Goal: Information Seeking & Learning: Learn about a topic

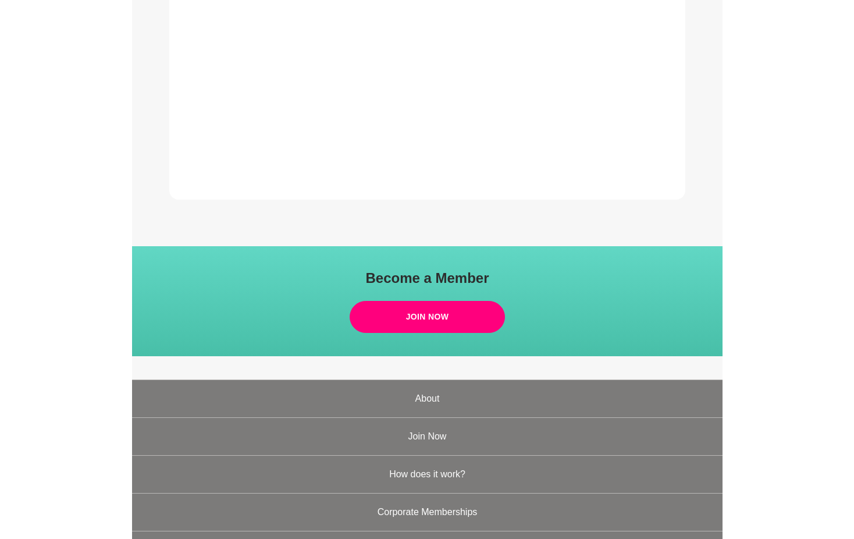
scroll to position [549, 0]
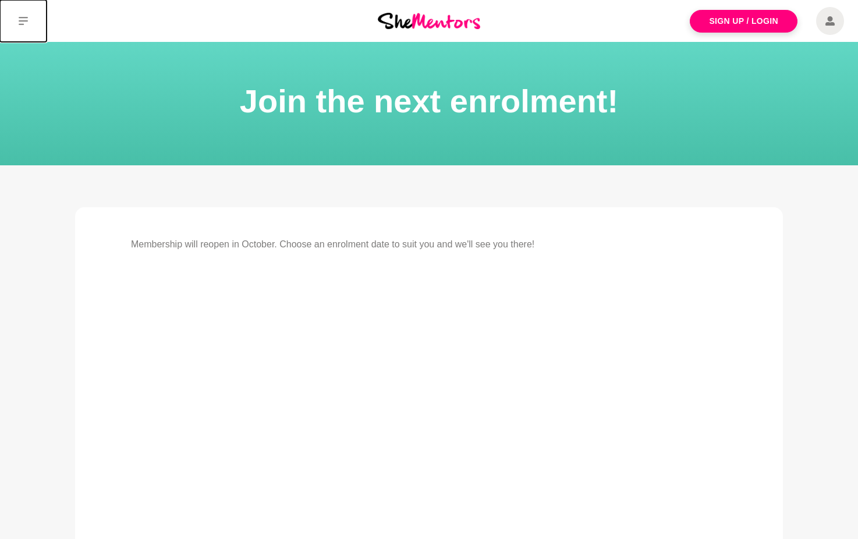
click at [17, 22] on button at bounding box center [23, 21] width 47 height 42
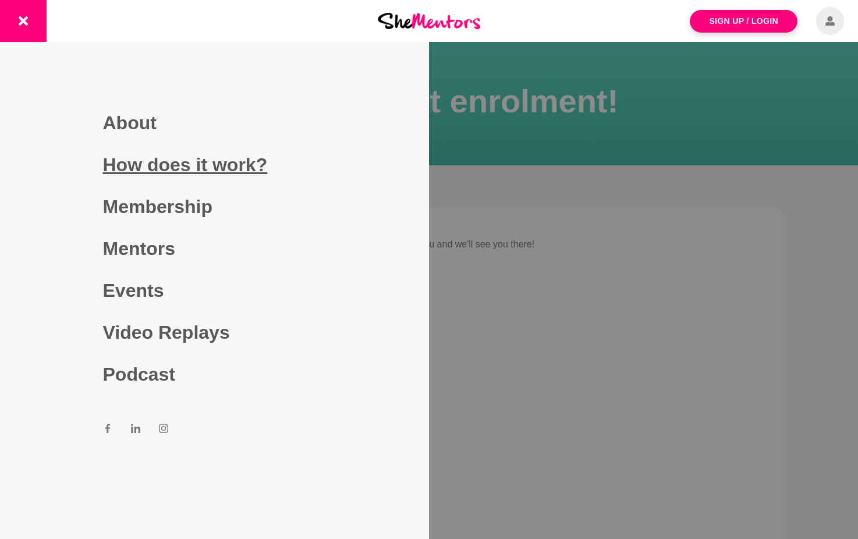
click at [187, 168] on link "How does it work?" at bounding box center [214, 165] width 223 height 42
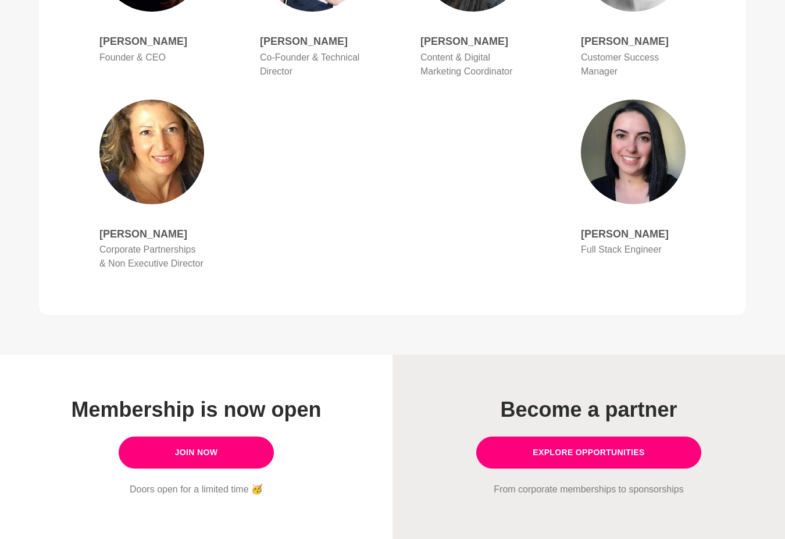
scroll to position [940, 0]
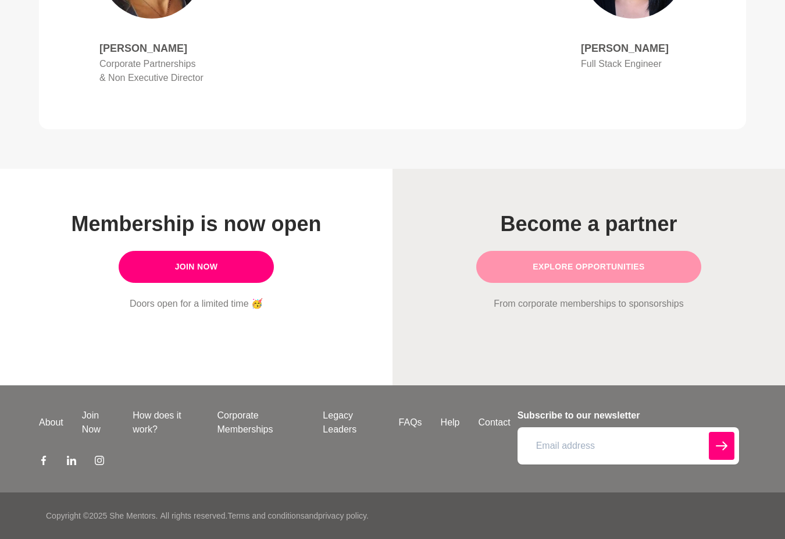
click at [595, 274] on link "Explore opportunities" at bounding box center [588, 267] width 225 height 32
